Goal: Find specific page/section: Find specific page/section

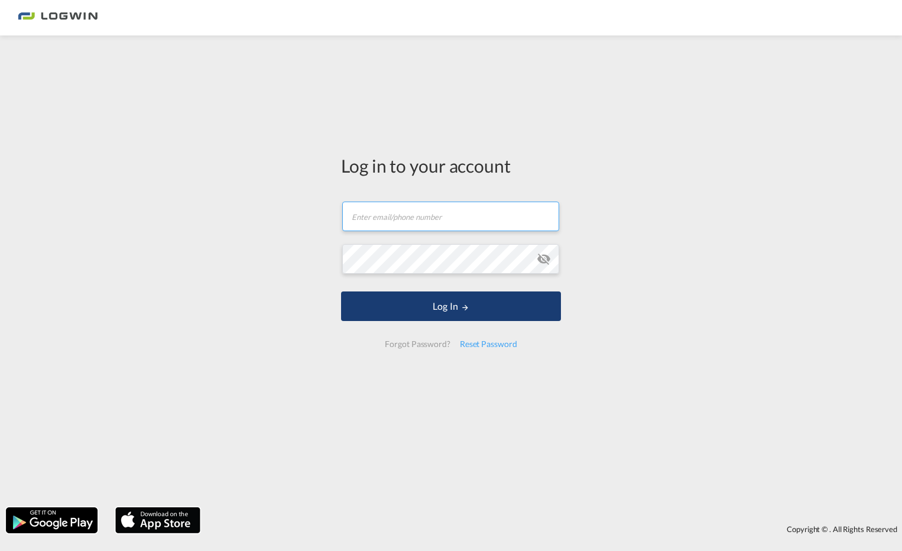
type input "[EMAIL_ADDRESS][DOMAIN_NAME]"
click at [446, 308] on button "Log In" at bounding box center [451, 306] width 220 height 30
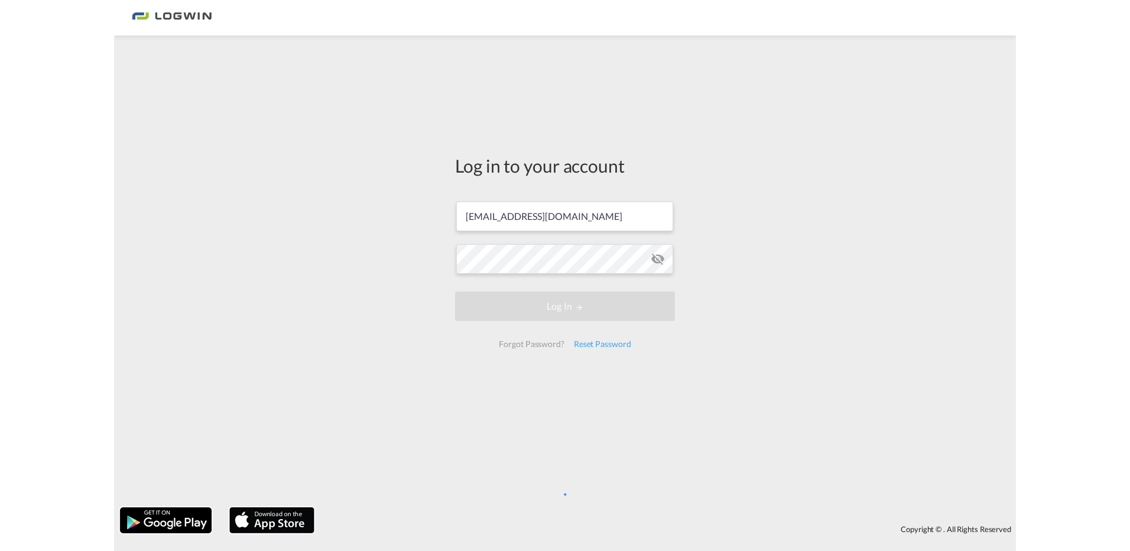
scroll to position [0, 0]
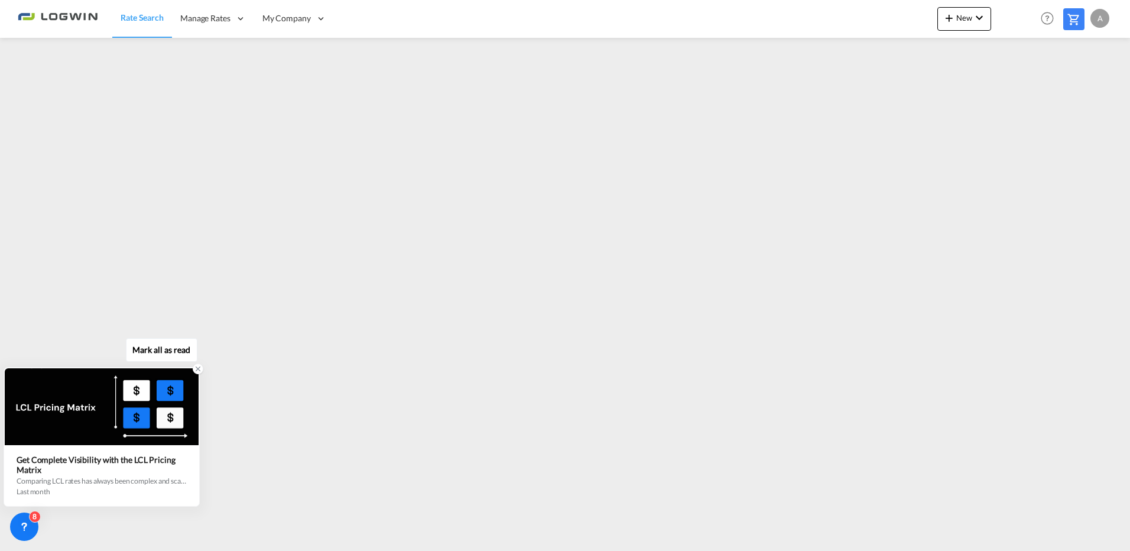
click at [184, 481] on div "Comparing LCL rates has always been complex and scattered across multiple sourc…" at bounding box center [102, 481] width 170 height 10
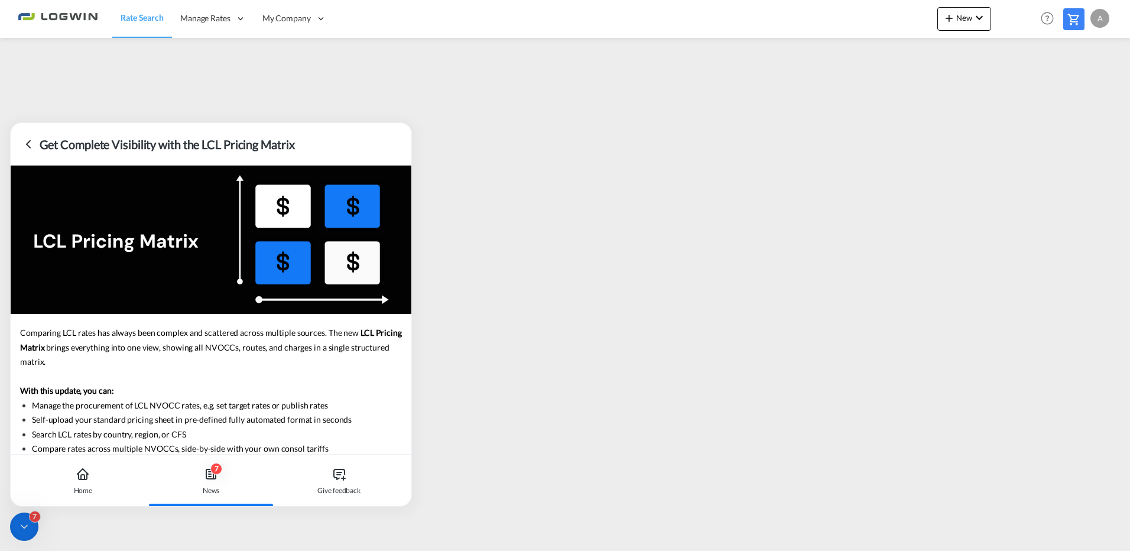
click at [28, 143] on icon at bounding box center [29, 144] width 4 height 7
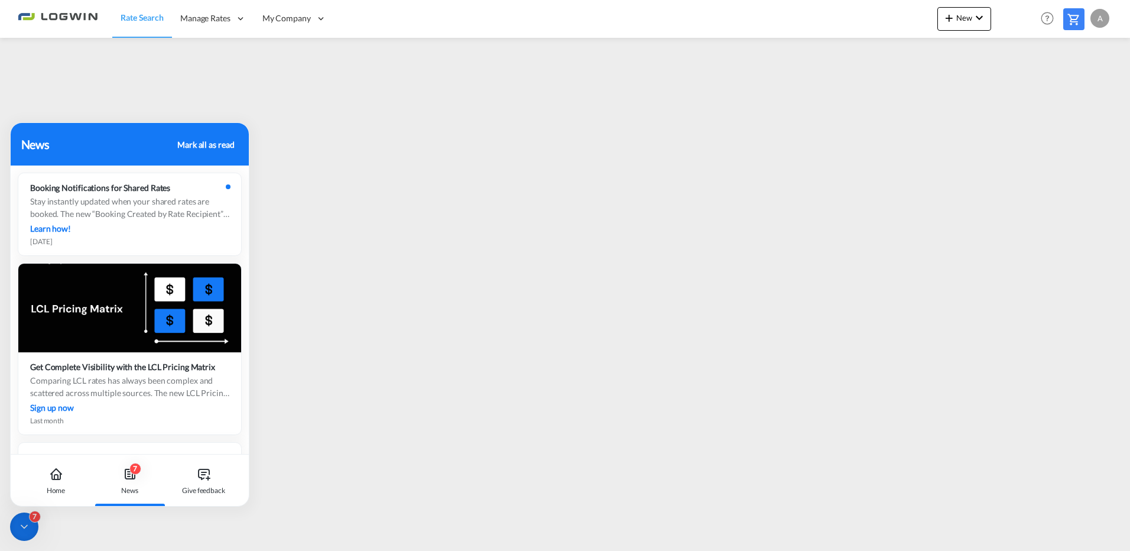
click at [222, 145] on div "Mark all as read" at bounding box center [205, 144] width 57 height 12
click at [61, 482] on div "Home" at bounding box center [56, 481] width 66 height 52
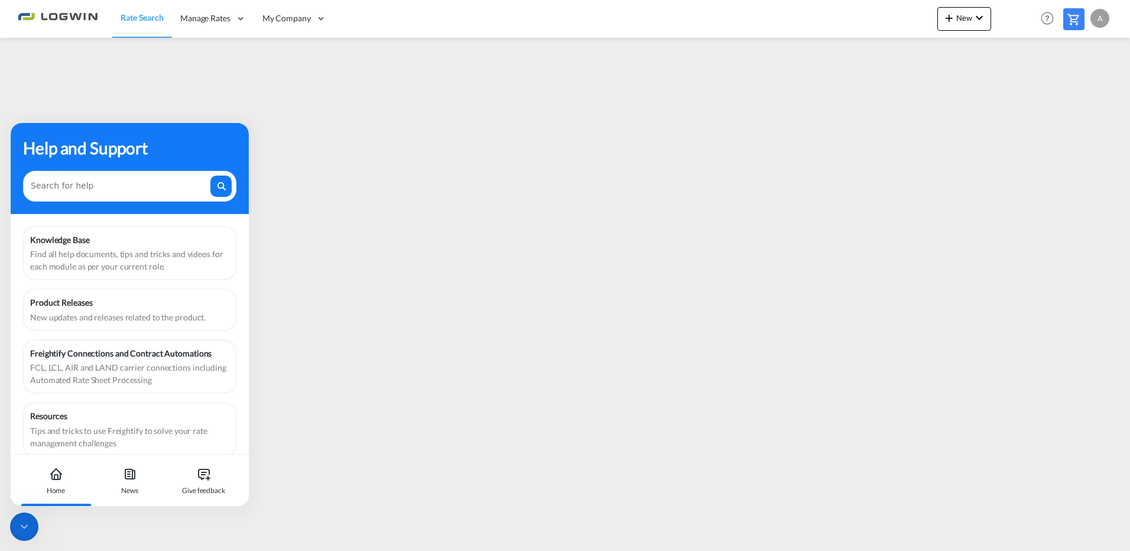
click at [22, 523] on icon at bounding box center [24, 527] width 12 height 12
